Goal: Check status: Check status

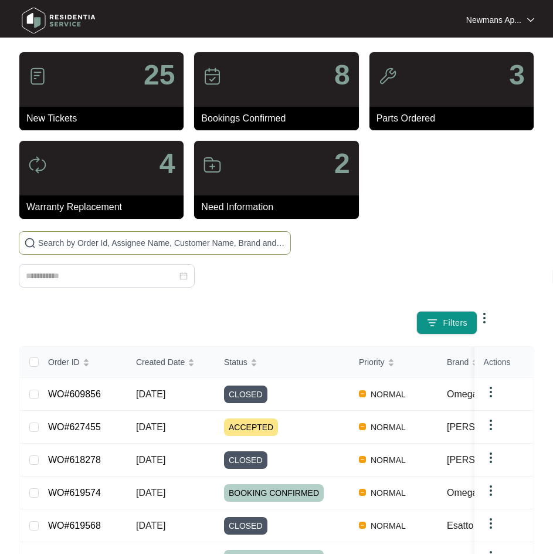
paste input "627455"
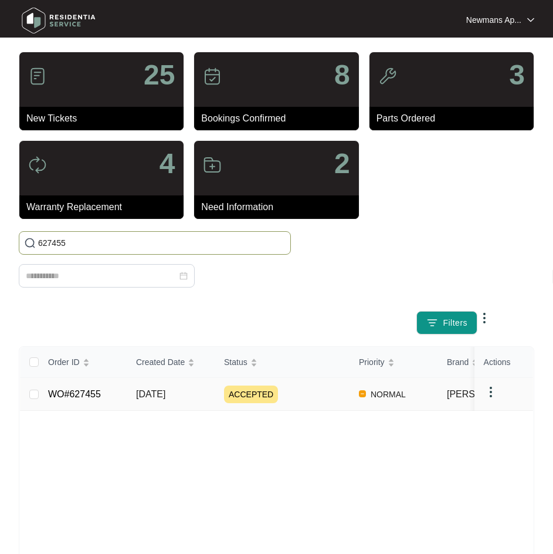
type input "627455"
click at [262, 383] on td "ACCEPTED" at bounding box center [282, 394] width 135 height 33
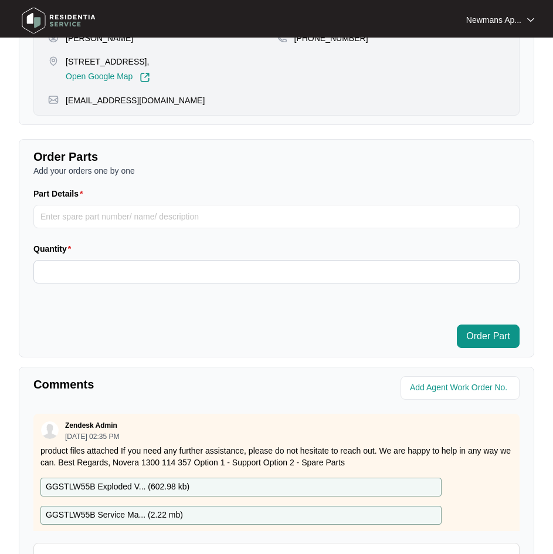
scroll to position [19, 0]
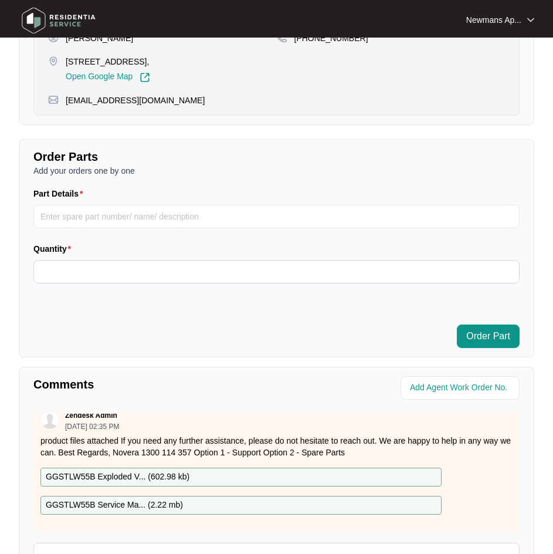
click at [191, 499] on div "GGSTLW55B Service Ma... ( 2.22 mb )" at bounding box center [240, 505] width 401 height 19
